Goal: Task Accomplishment & Management: Manage account settings

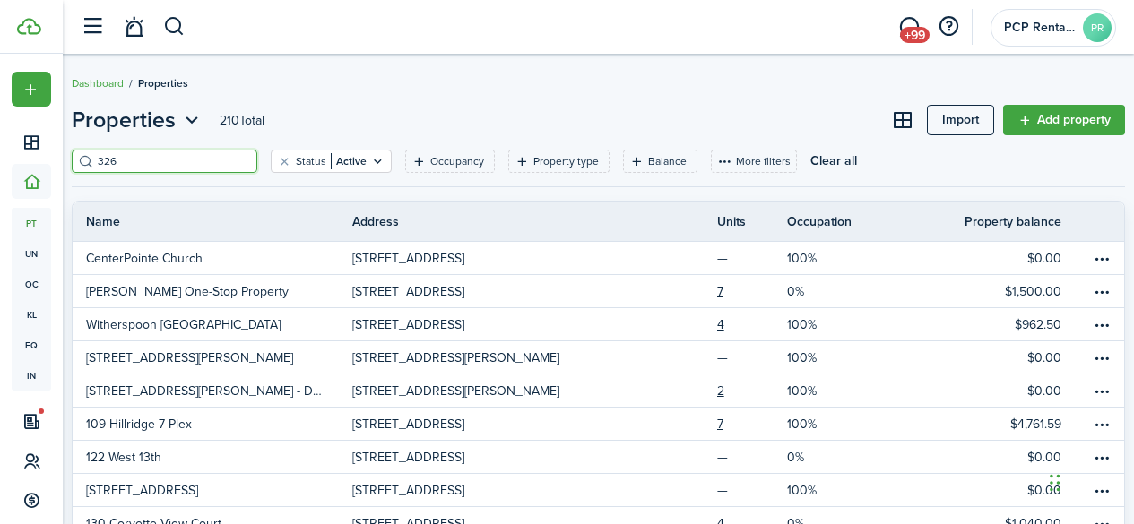
scroll to position [13, 0]
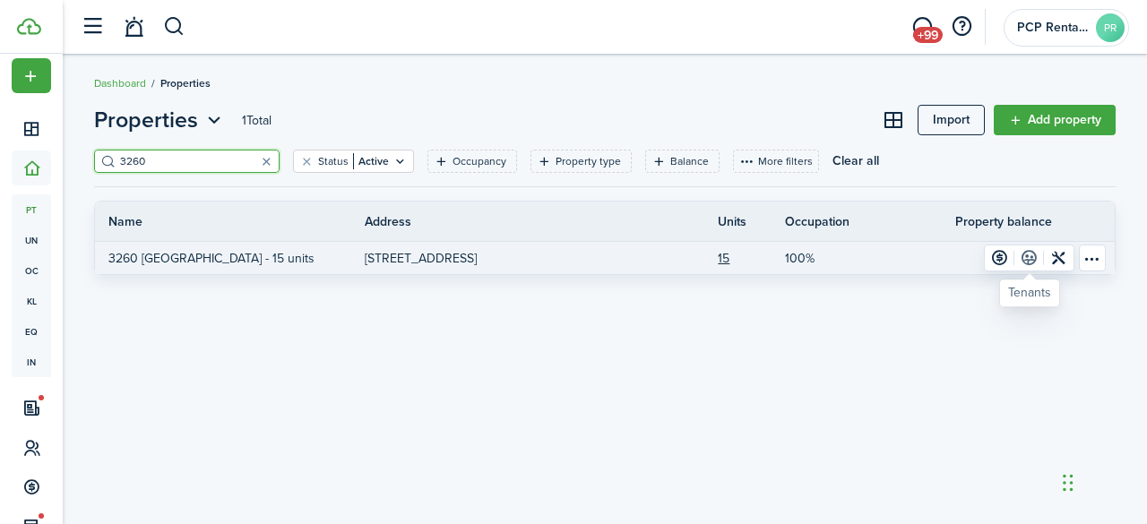
type input "3260"
click at [1030, 258] on link at bounding box center [1030, 258] width 30 height 25
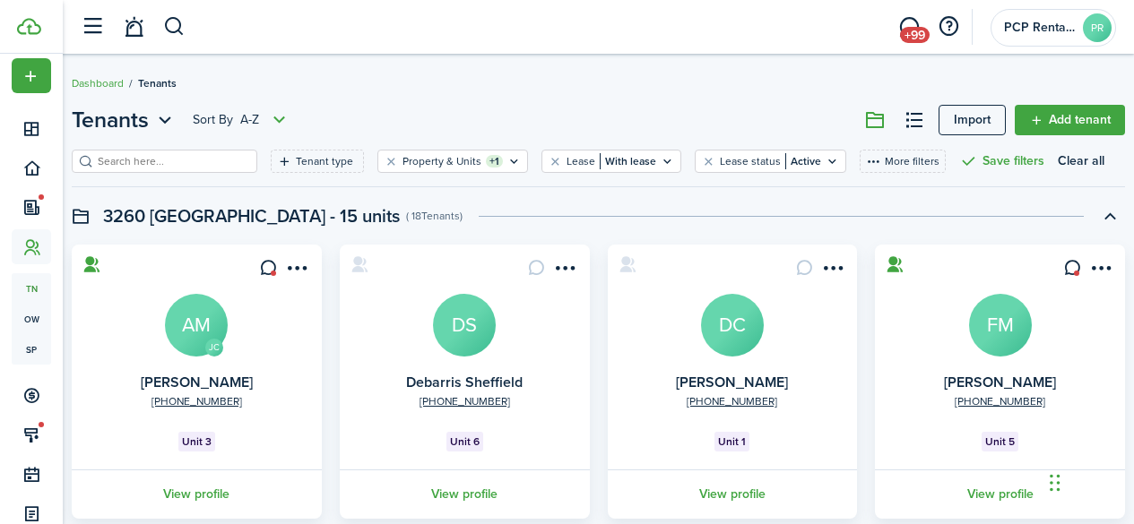
scroll to position [82, 0]
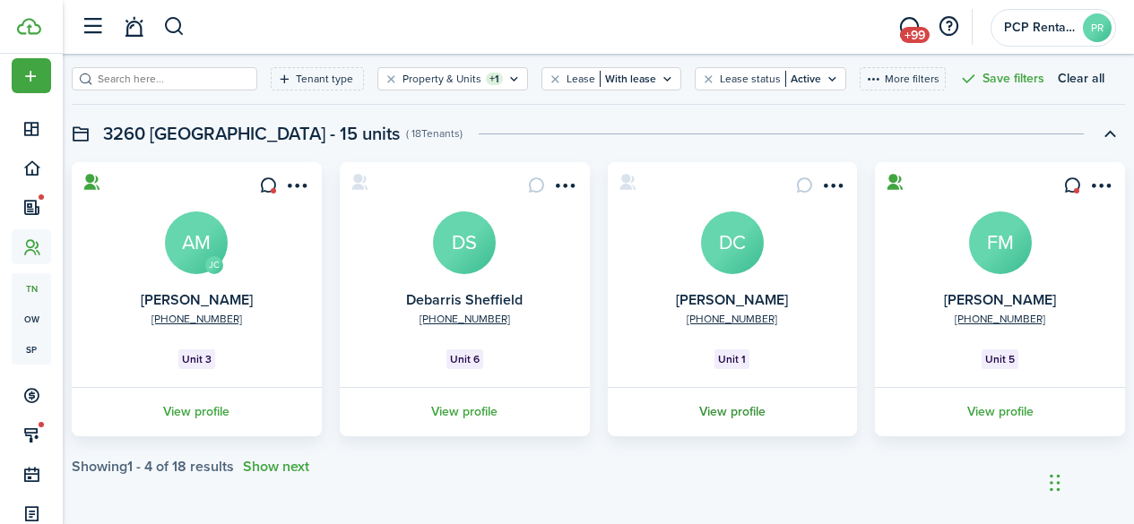
click at [712, 411] on link "View profile" at bounding box center [732, 411] width 255 height 49
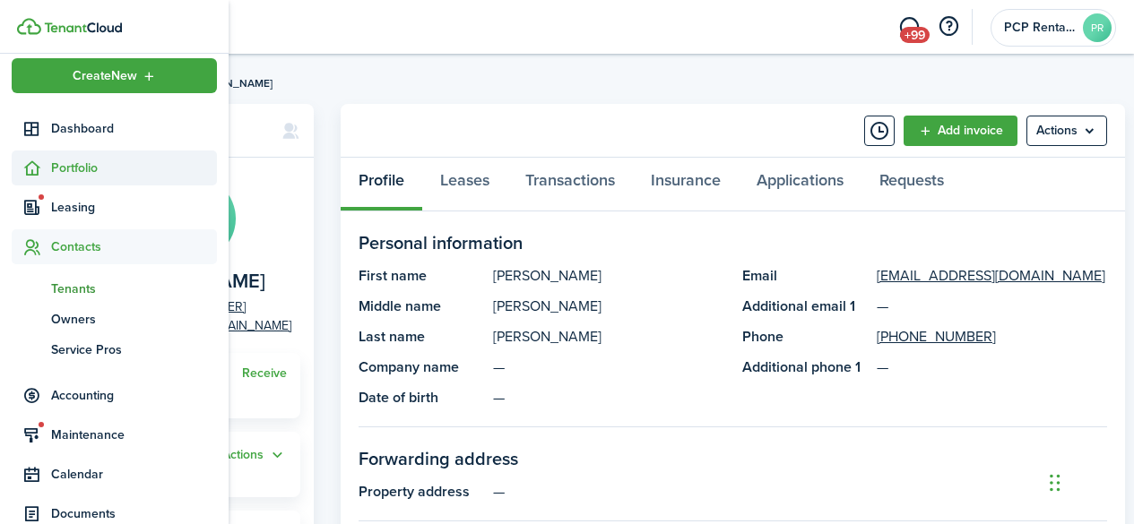
click at [76, 160] on span "Portfolio" at bounding box center [134, 168] width 166 height 19
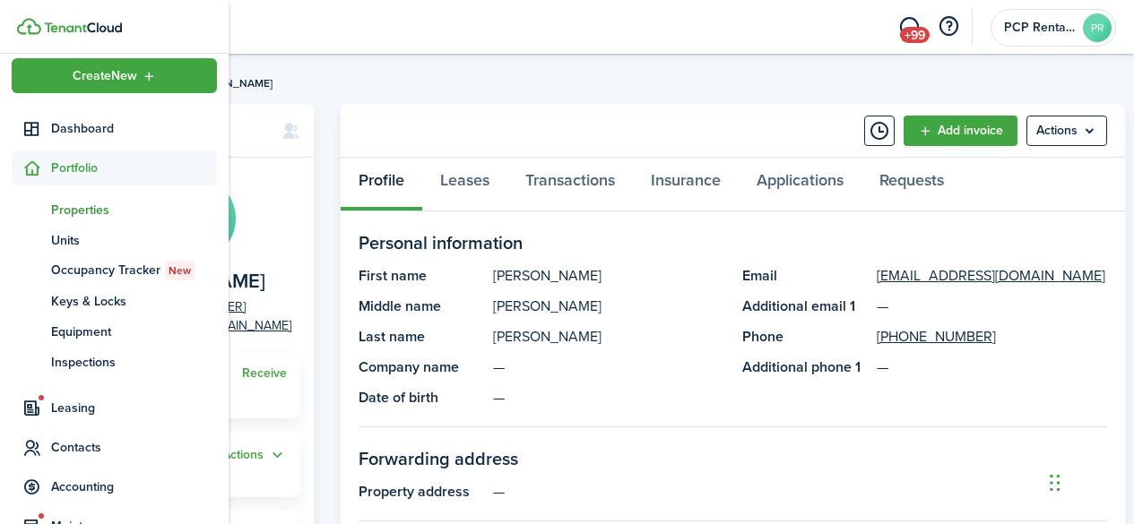
click at [74, 208] on span "Properties" at bounding box center [134, 210] width 166 height 19
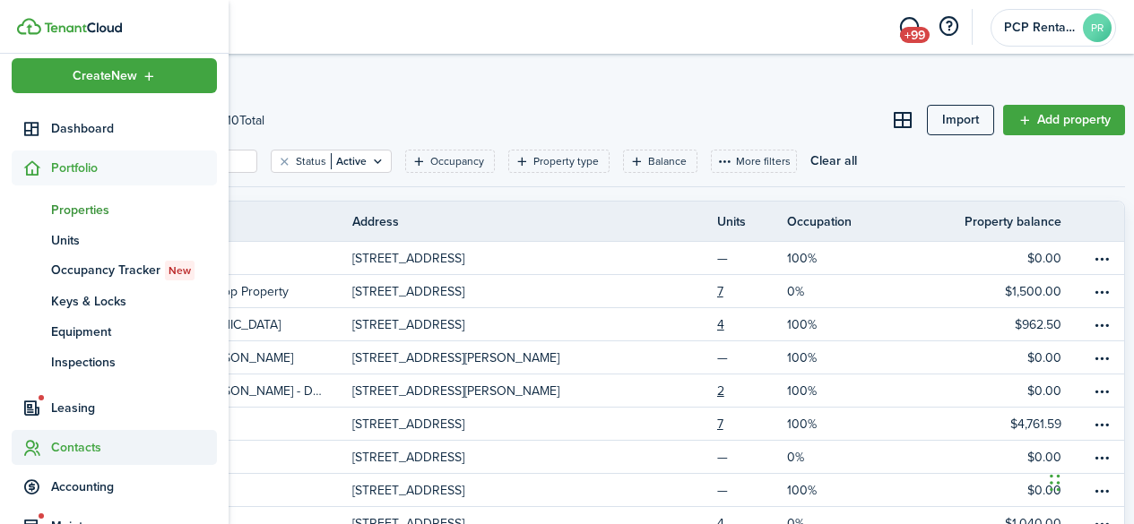
click at [61, 453] on span "Contacts" at bounding box center [134, 447] width 166 height 19
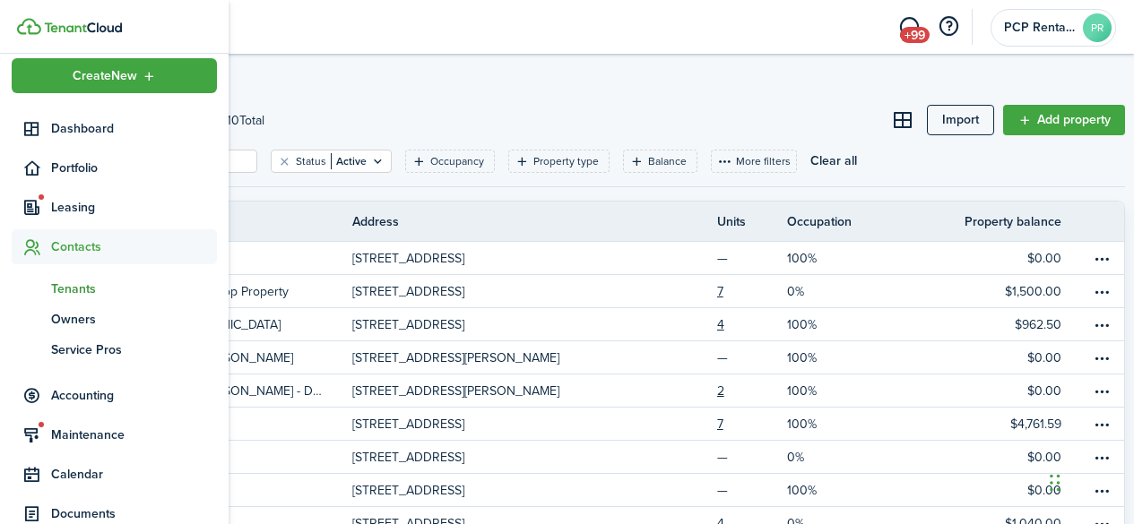
click at [80, 286] on span "Tenants" at bounding box center [134, 289] width 166 height 19
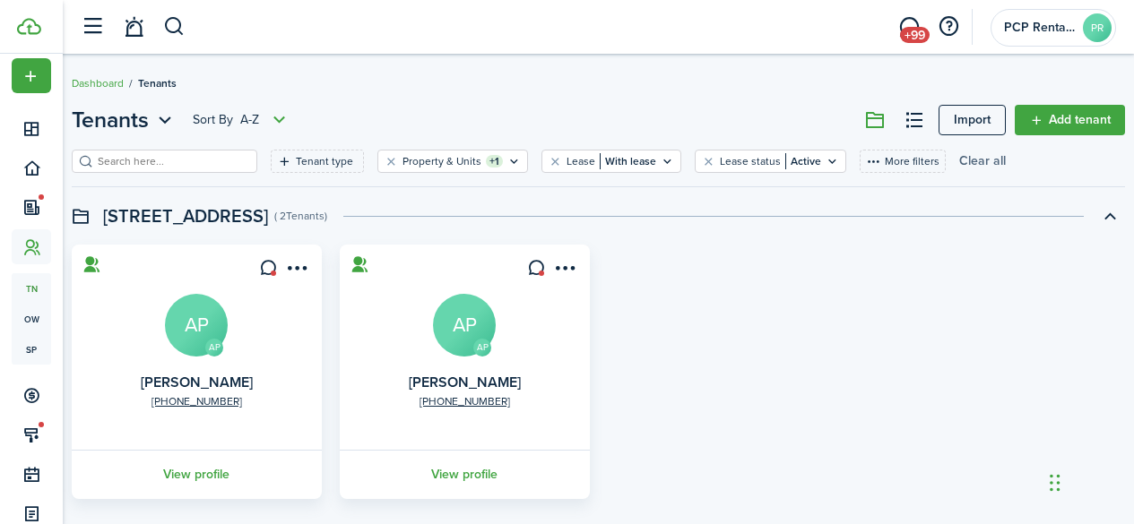
click at [959, 163] on button "Clear all" at bounding box center [982, 161] width 47 height 23
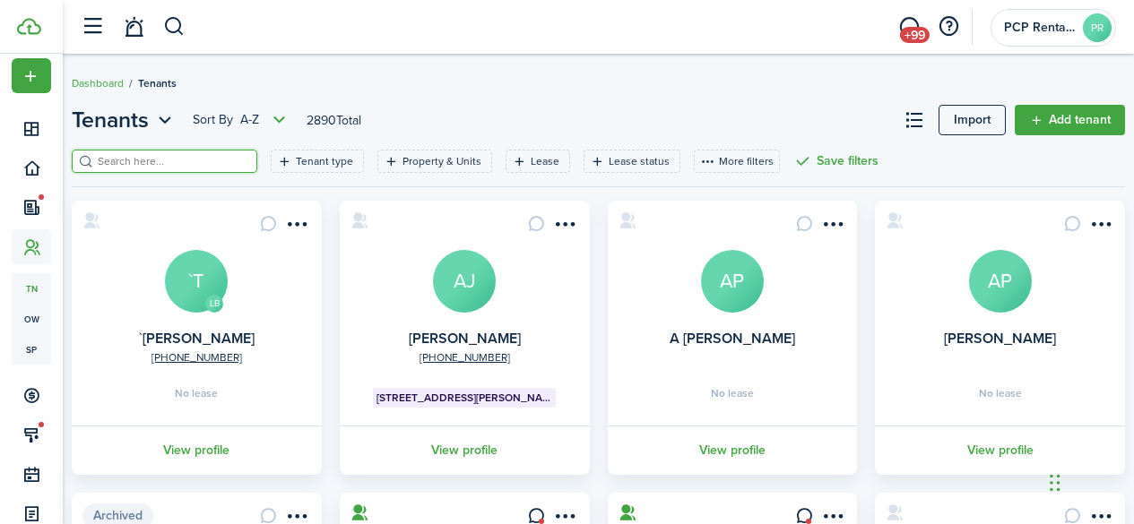
click at [159, 164] on input "search" at bounding box center [172, 161] width 158 height 17
type input "a"
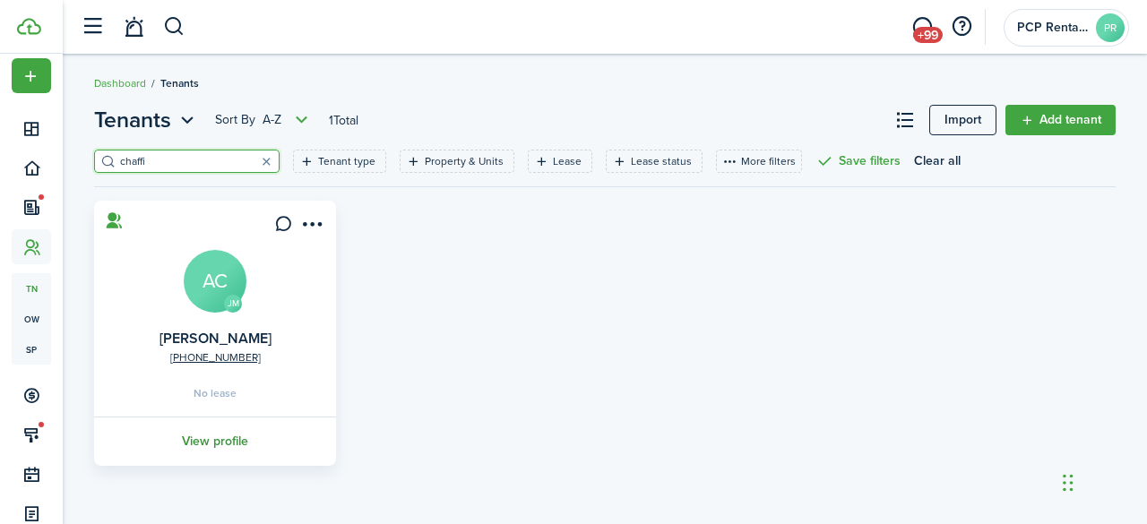
type input "chaffi"
click at [195, 446] on link "View profile" at bounding box center [214, 441] width 247 height 49
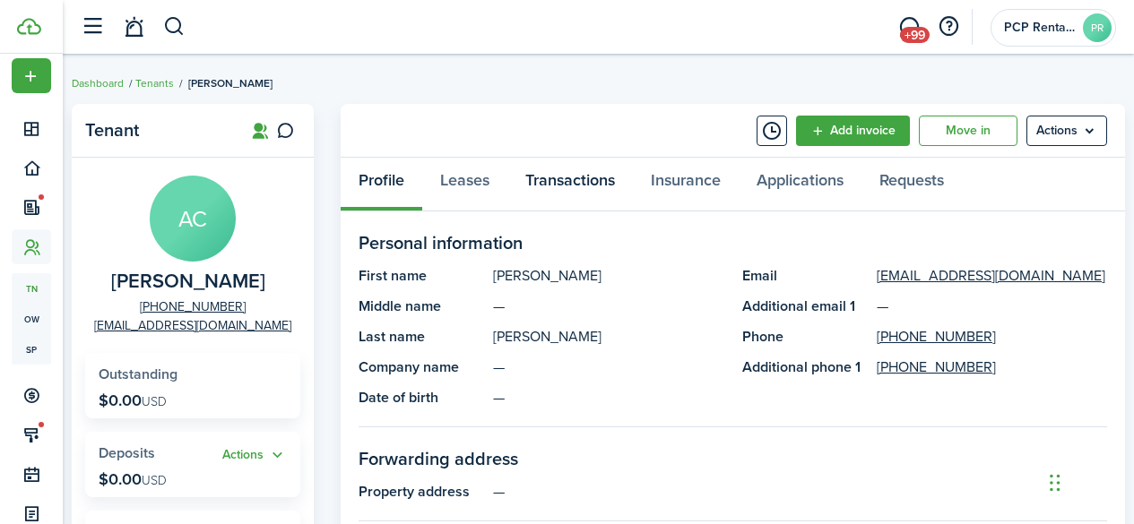
click at [568, 179] on link "Transactions" at bounding box center [569, 185] width 125 height 54
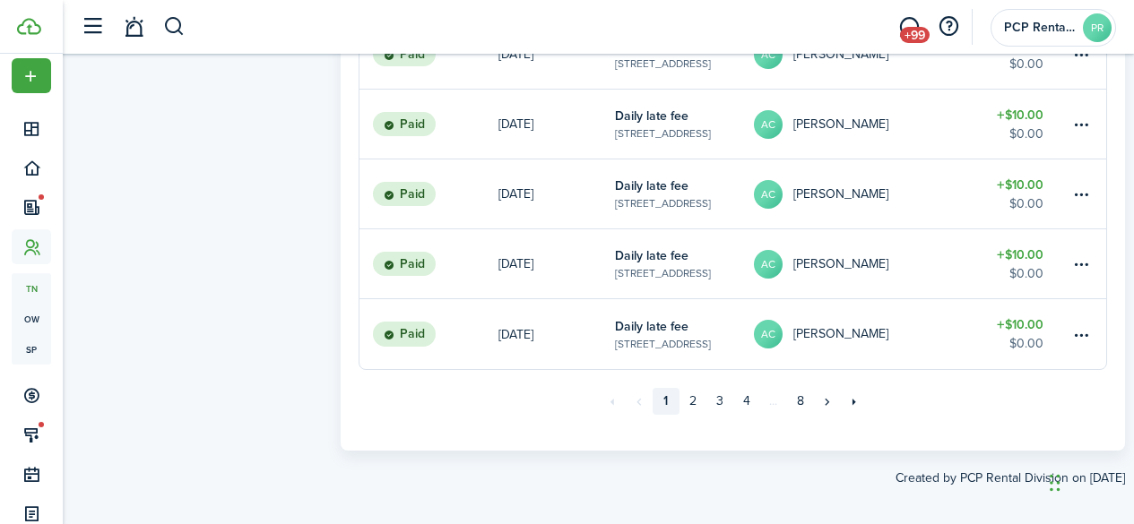
scroll to position [1473, 0]
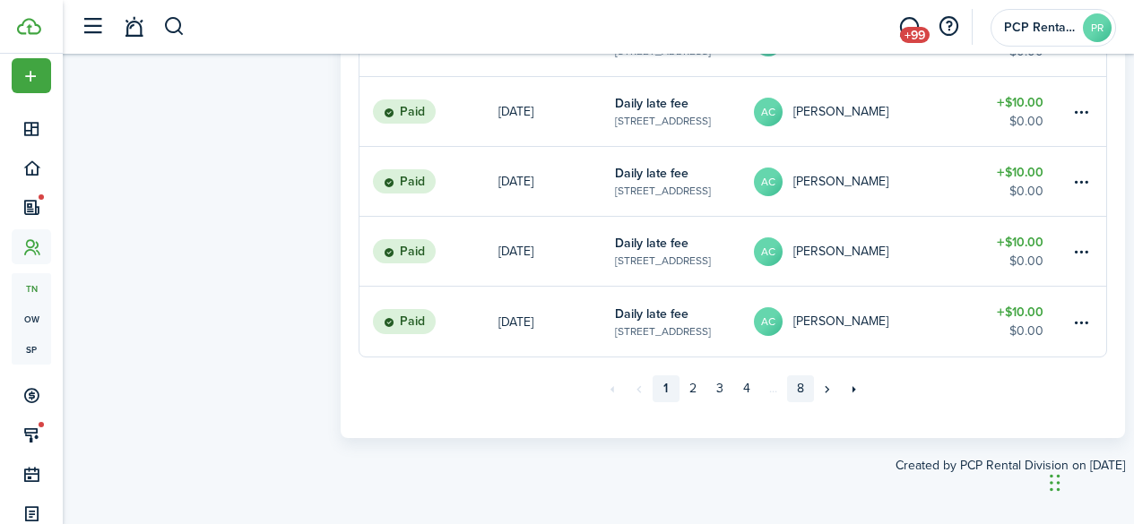
click at [805, 393] on link "8" at bounding box center [800, 389] width 27 height 27
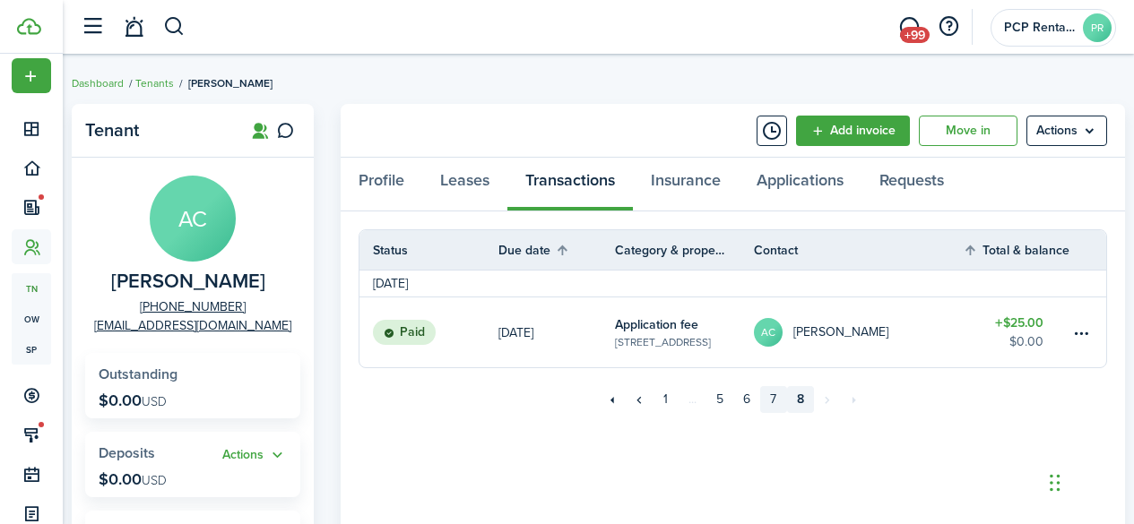
click at [770, 393] on link "7" at bounding box center [773, 399] width 27 height 27
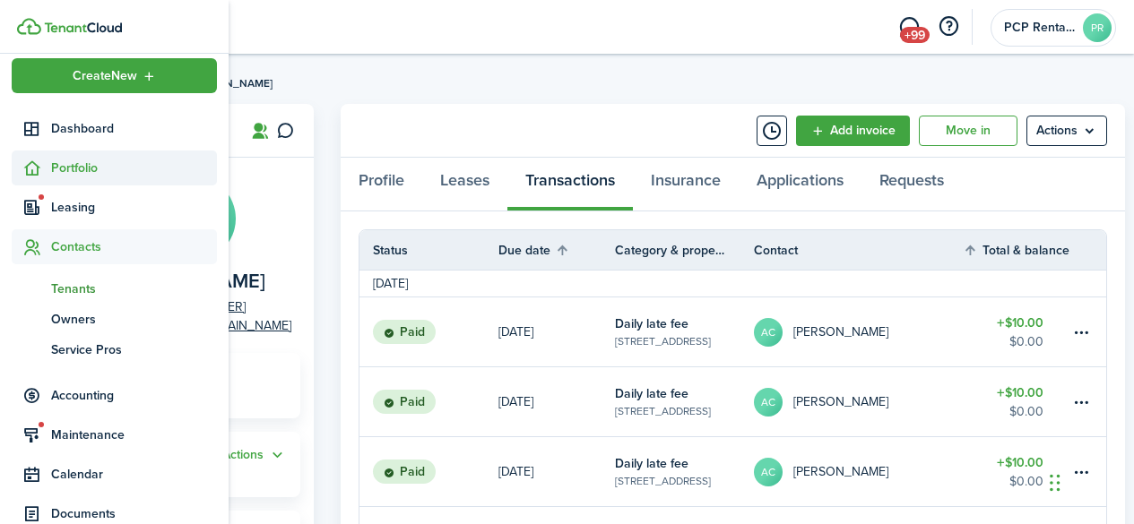
click at [62, 173] on span "Portfolio" at bounding box center [134, 168] width 166 height 19
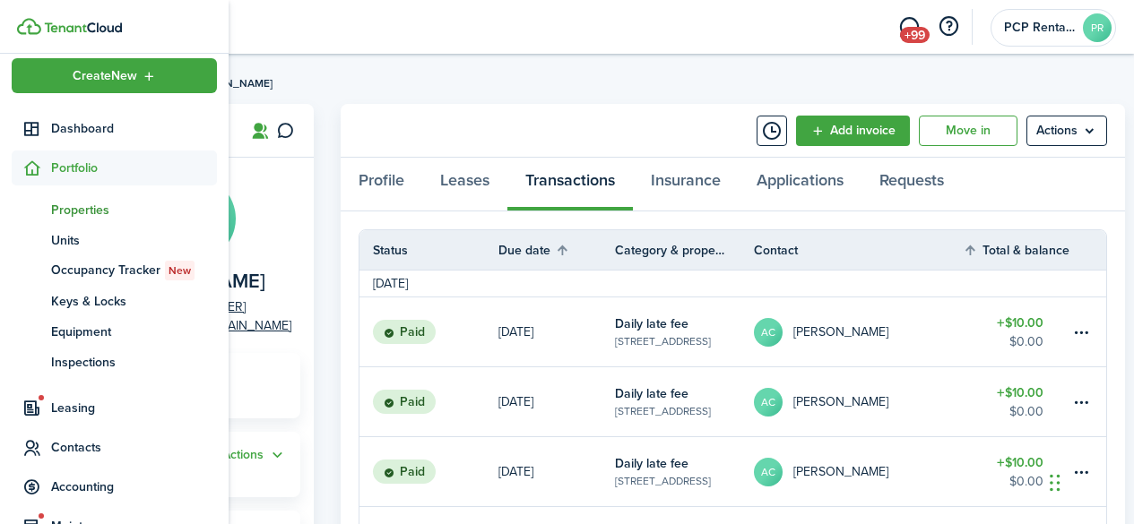
click at [75, 205] on span "Properties" at bounding box center [134, 210] width 166 height 19
